Goal: Register for event/course

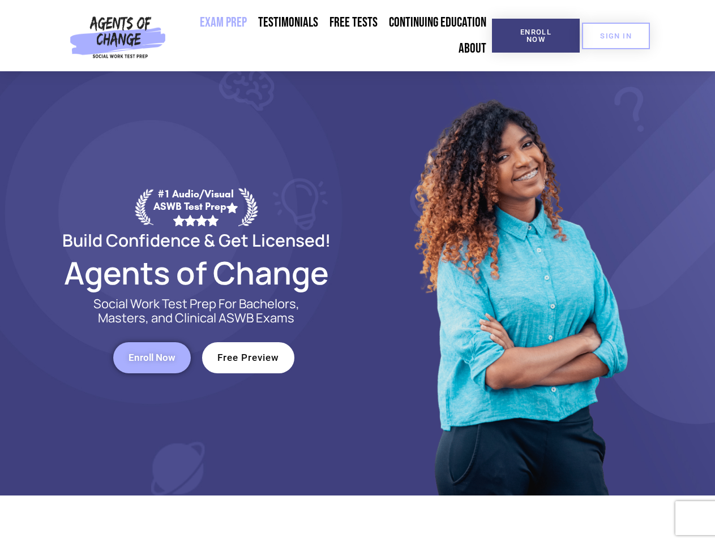
click at [358, 272] on div at bounding box center [519, 283] width 322 height 424
click at [535, 36] on span "Enroll Now" at bounding box center [535, 35] width 51 height 15
click at [616, 36] on span "SIGN IN" at bounding box center [616, 35] width 32 height 7
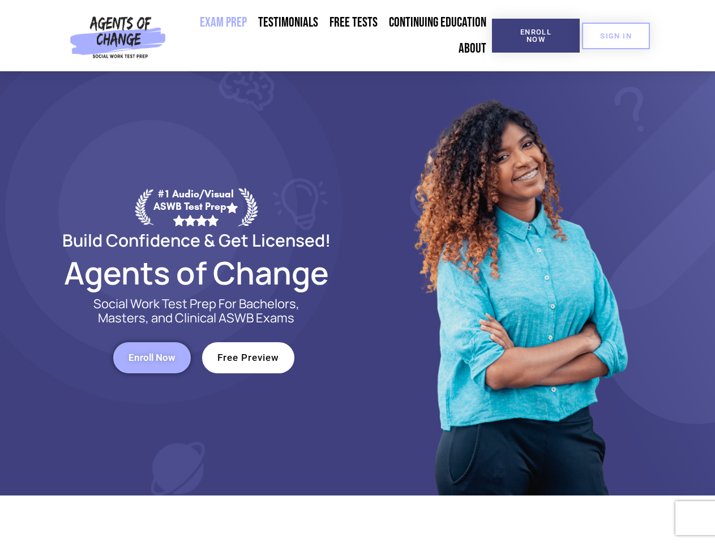
click at [152, 358] on span "Enroll Now" at bounding box center [151, 358] width 47 height 10
click at [248, 358] on span "Free Preview" at bounding box center [248, 358] width 62 height 10
